Goal: Find specific page/section: Find specific page/section

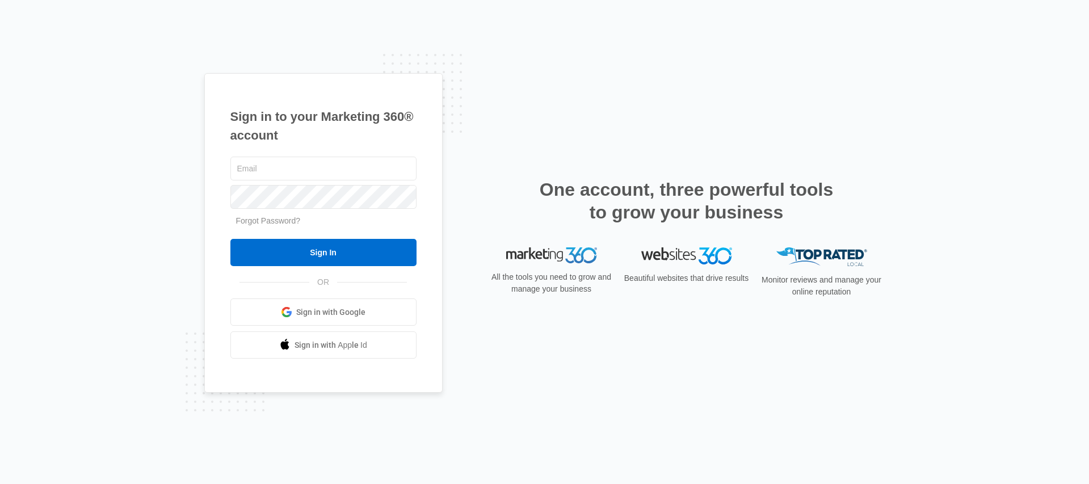
type input "[PERSON_NAME][EMAIL_ADDRESS][PERSON_NAME][DOMAIN_NAME]"
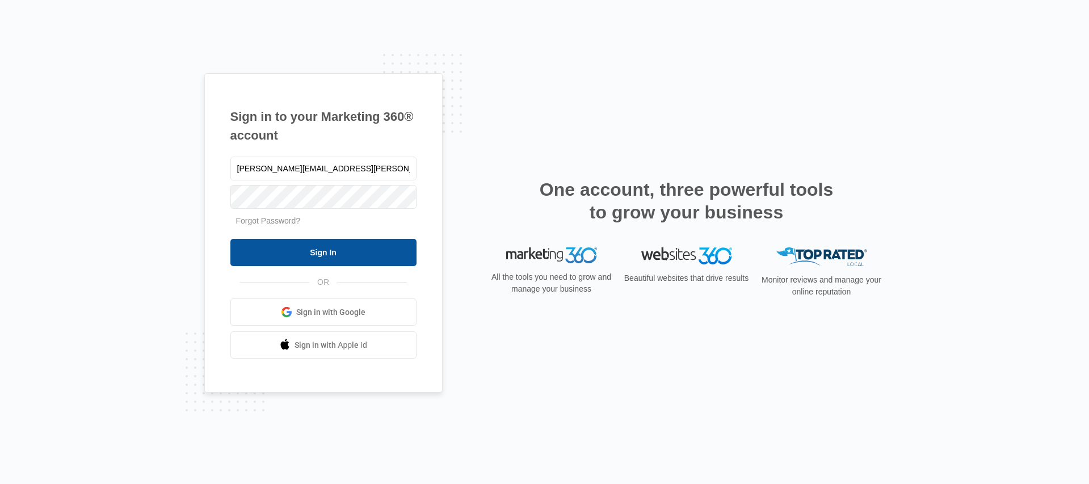
click at [290, 249] on input "Sign In" at bounding box center [323, 252] width 186 height 27
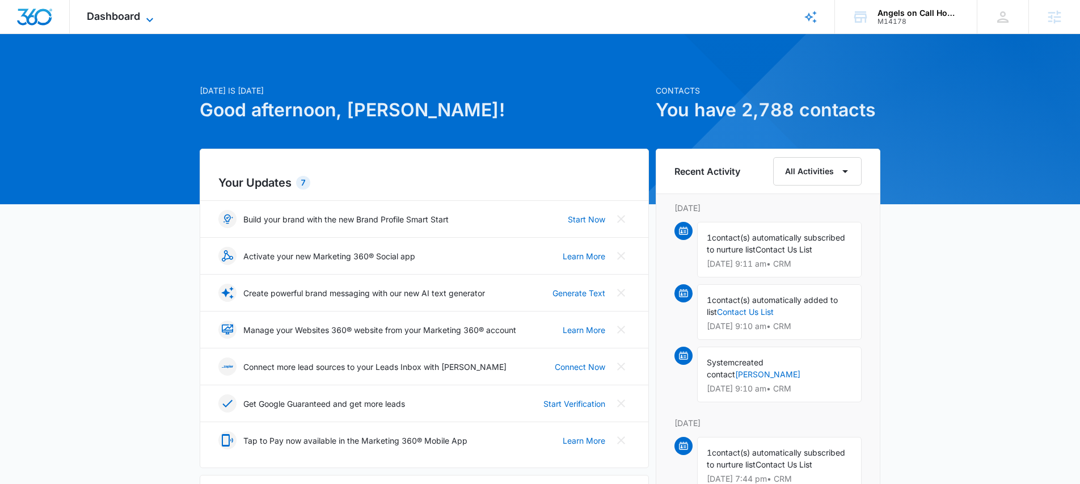
click at [130, 20] on span "Dashboard" at bounding box center [113, 16] width 53 height 12
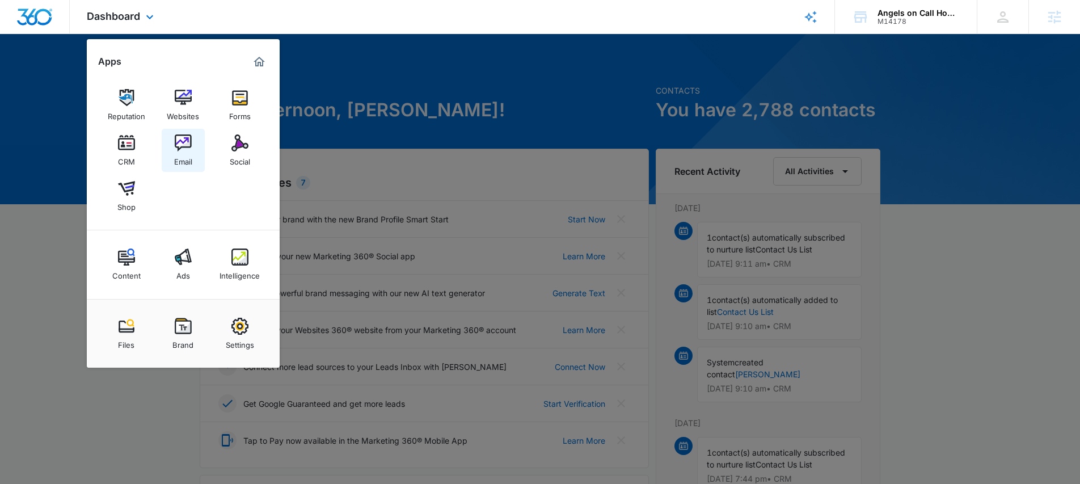
click at [182, 141] on img at bounding box center [183, 142] width 17 height 17
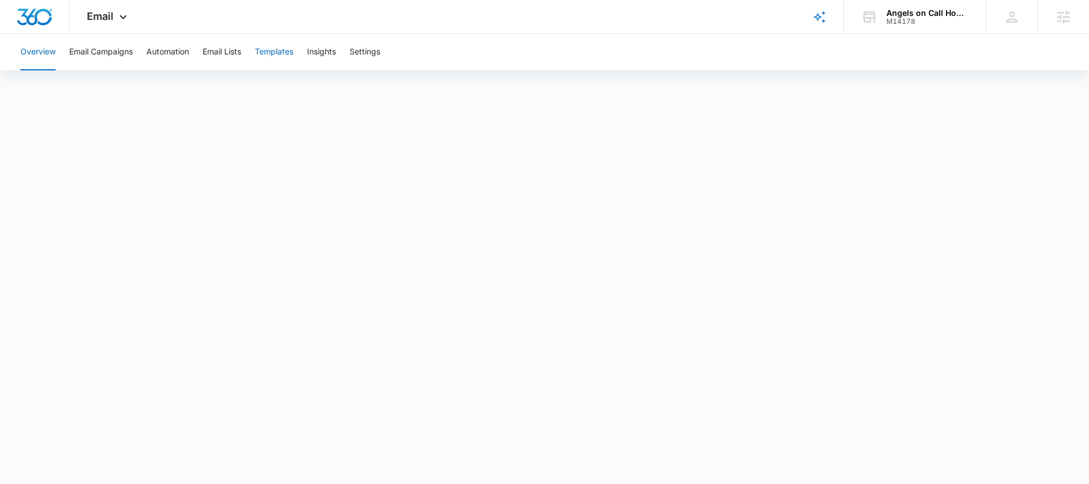
click at [283, 50] on button "Templates" at bounding box center [274, 52] width 39 height 36
click at [108, 49] on button "Email Campaigns" at bounding box center [101, 52] width 64 height 36
